Goal: Task Accomplishment & Management: Manage account settings

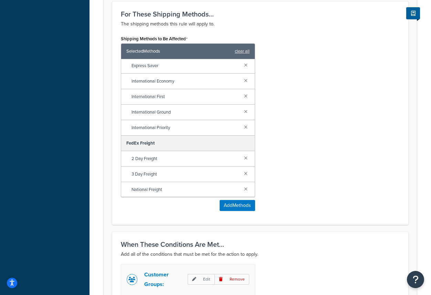
scroll to position [110, 0]
click at [345, 98] on div "Shipping Methods to Be Affected Selected Methods clear all FedEx Ground 2nd Day…" at bounding box center [260, 125] width 289 height 183
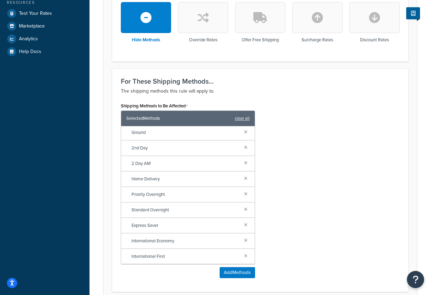
scroll to position [0, 0]
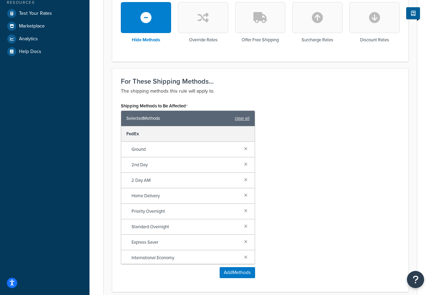
click at [323, 164] on div "Shipping Methods to Be Affected Selected Methods clear all FedEx Ground 2nd Day…" at bounding box center [260, 192] width 289 height 183
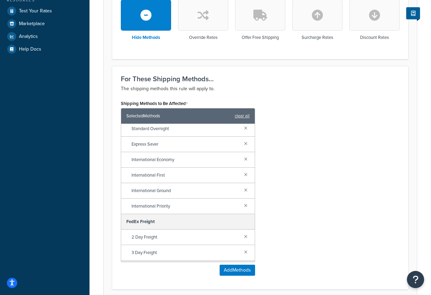
scroll to position [110, 0]
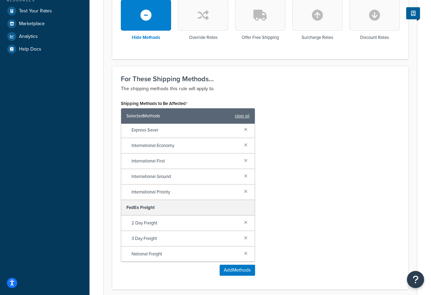
click at [335, 162] on div "Shipping Methods to Be Affected Selected Methods clear all FedEx Ground 2nd Day…" at bounding box center [260, 189] width 289 height 183
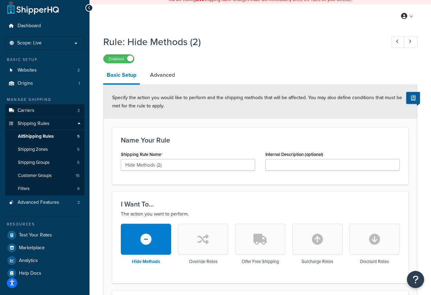
scroll to position [0, 0]
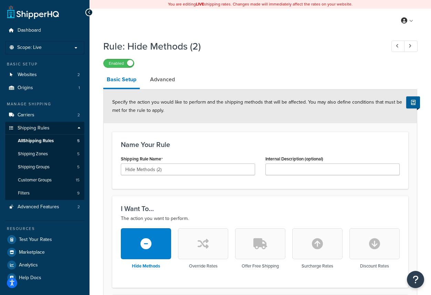
click at [27, 115] on span "Carriers" at bounding box center [26, 115] width 17 height 6
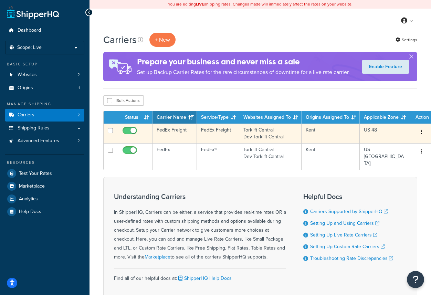
click at [217, 133] on td "FedEx Freight" at bounding box center [218, 134] width 42 height 20
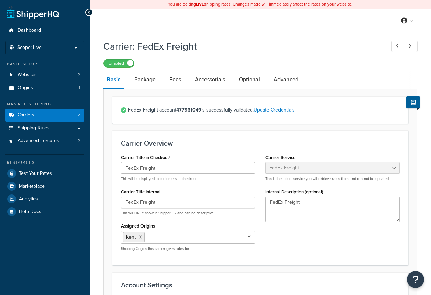
select select "fedExFreight"
click at [254, 82] on link "Optional" at bounding box center [250, 79] width 28 height 17
select select "55"
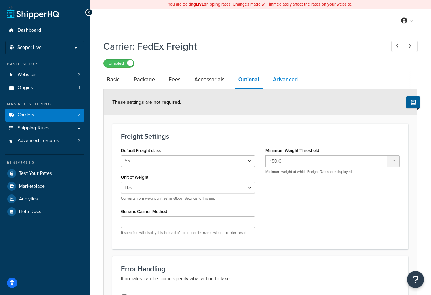
click at [284, 81] on link "Advanced" at bounding box center [286, 79] width 32 height 17
select select "false"
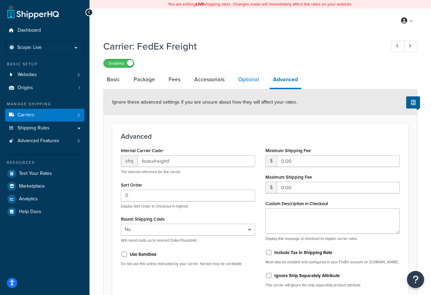
click at [246, 81] on link "Optional" at bounding box center [249, 79] width 28 height 17
select select "55"
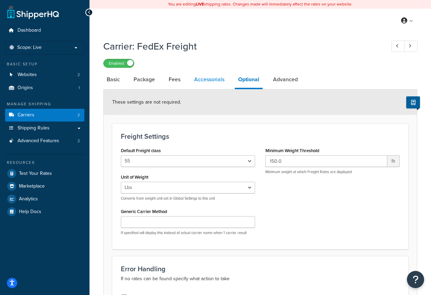
click at [216, 82] on link "Accessorials" at bounding box center [209, 79] width 37 height 17
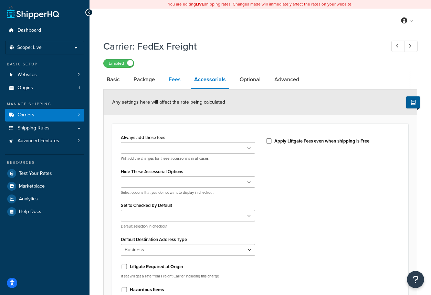
click at [174, 80] on link "Fees" at bounding box center [174, 79] width 19 height 17
select select "AFTER"
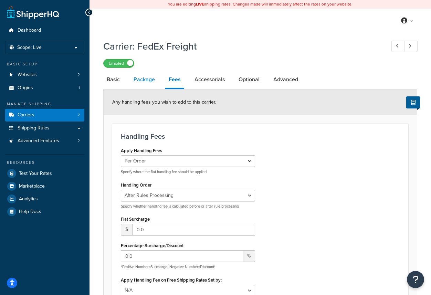
click at [144, 82] on link "Package" at bounding box center [144, 79] width 28 height 17
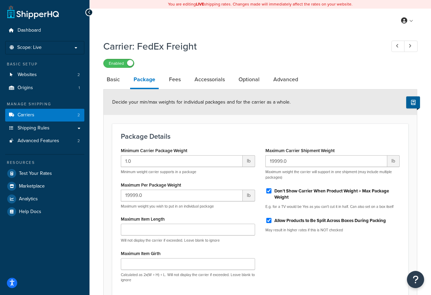
click at [422, 143] on div "Carrier: FedEx Freight Enabled Basic Package Fees Accessorials Optional Advance…" at bounding box center [261, 189] width 342 height 306
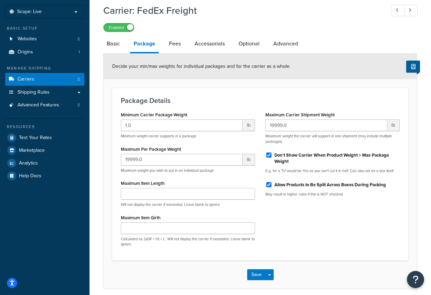
scroll to position [36, 0]
click at [415, 168] on form "Decide your min/max weights for individual packages and for the carrier as a wh…" at bounding box center [260, 170] width 313 height 235
click at [111, 45] on link "Basic" at bounding box center [113, 43] width 20 height 17
select select "fedExFreight"
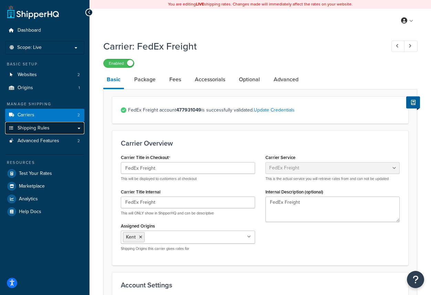
click at [39, 125] on span "Shipping Rules" at bounding box center [34, 128] width 32 height 6
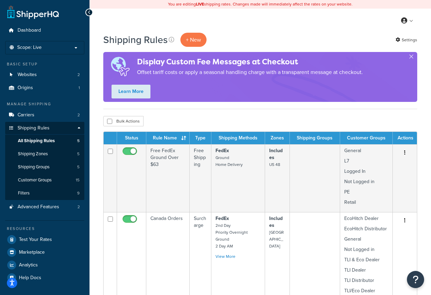
click at [230, 107] on div "Shipping Rules + New Settings Display Custom Fee Messages at Checkout Offset ta…" at bounding box center [260, 71] width 314 height 76
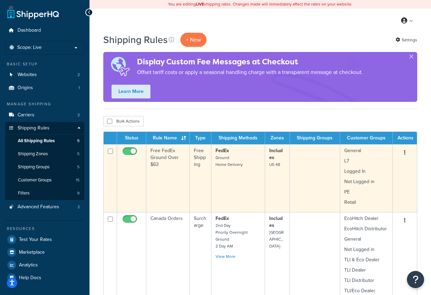
click at [170, 153] on td "Free FedEx Ground Over $63" at bounding box center [167, 178] width 43 height 68
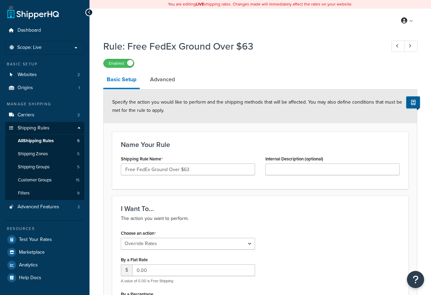
select select "OVERRIDE"
select select "LOCATION"
click at [164, 79] on link "Advanced" at bounding box center [163, 79] width 32 height 17
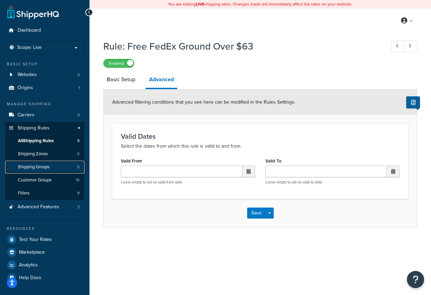
click at [35, 165] on span "Shipping Groups" at bounding box center [34, 167] width 32 height 6
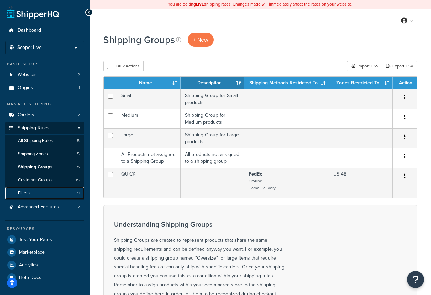
click at [23, 195] on span "Filters" at bounding box center [24, 193] width 12 height 6
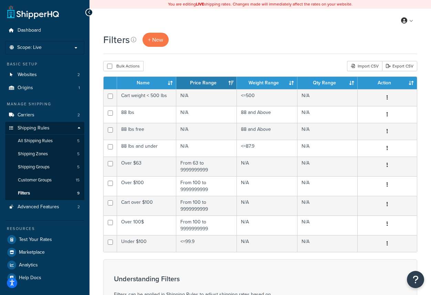
click at [273, 276] on h3 "Understanding Filters" at bounding box center [200, 279] width 172 height 8
click at [36, 179] on span "Customer Groups" at bounding box center [35, 180] width 34 height 6
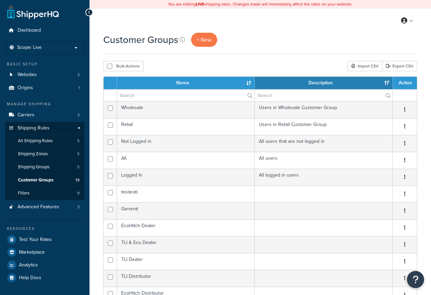
select select "15"
click at [36, 156] on span "Shipping Zones" at bounding box center [33, 154] width 30 height 6
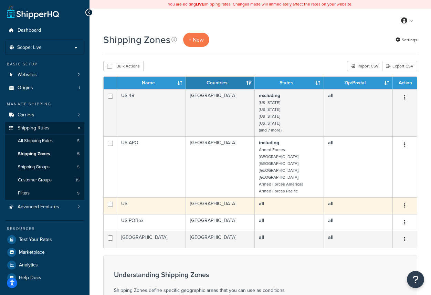
click at [124, 197] on td "US" at bounding box center [151, 205] width 69 height 17
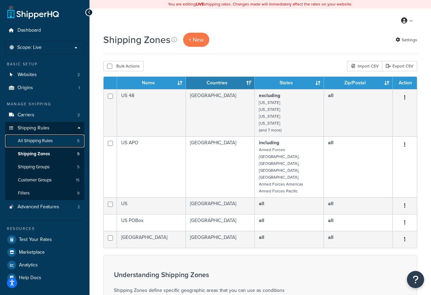
click at [45, 142] on span "All Shipping Rules" at bounding box center [35, 141] width 35 height 6
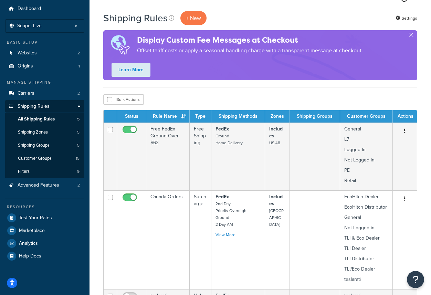
scroll to position [21, 0]
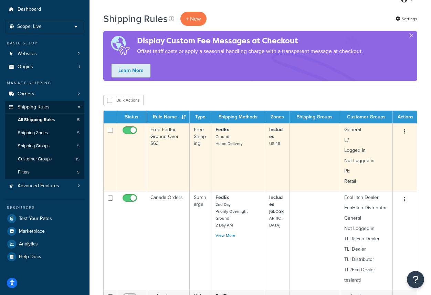
click at [168, 140] on td "Free FedEx Ground Over $63" at bounding box center [167, 157] width 43 height 68
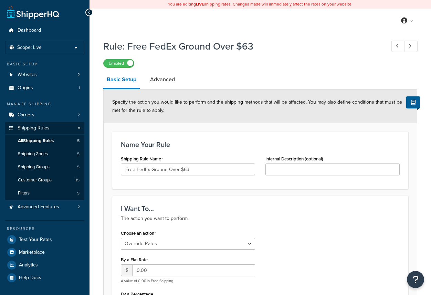
select select "OVERRIDE"
select select "LOCATION"
click at [313, 61] on div "Enabled" at bounding box center [260, 63] width 314 height 10
click at [300, 68] on div "Enabled" at bounding box center [260, 63] width 314 height 10
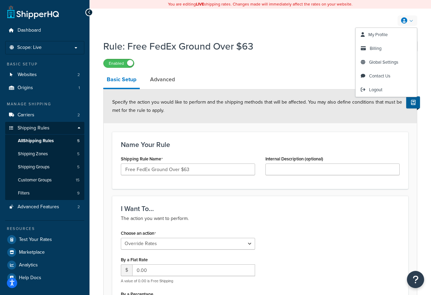
click at [413, 21] on link at bounding box center [408, 20] width 20 height 10
click at [383, 75] on span "Contact Us" at bounding box center [379, 76] width 21 height 7
